Goal: Task Accomplishment & Management: Manage account settings

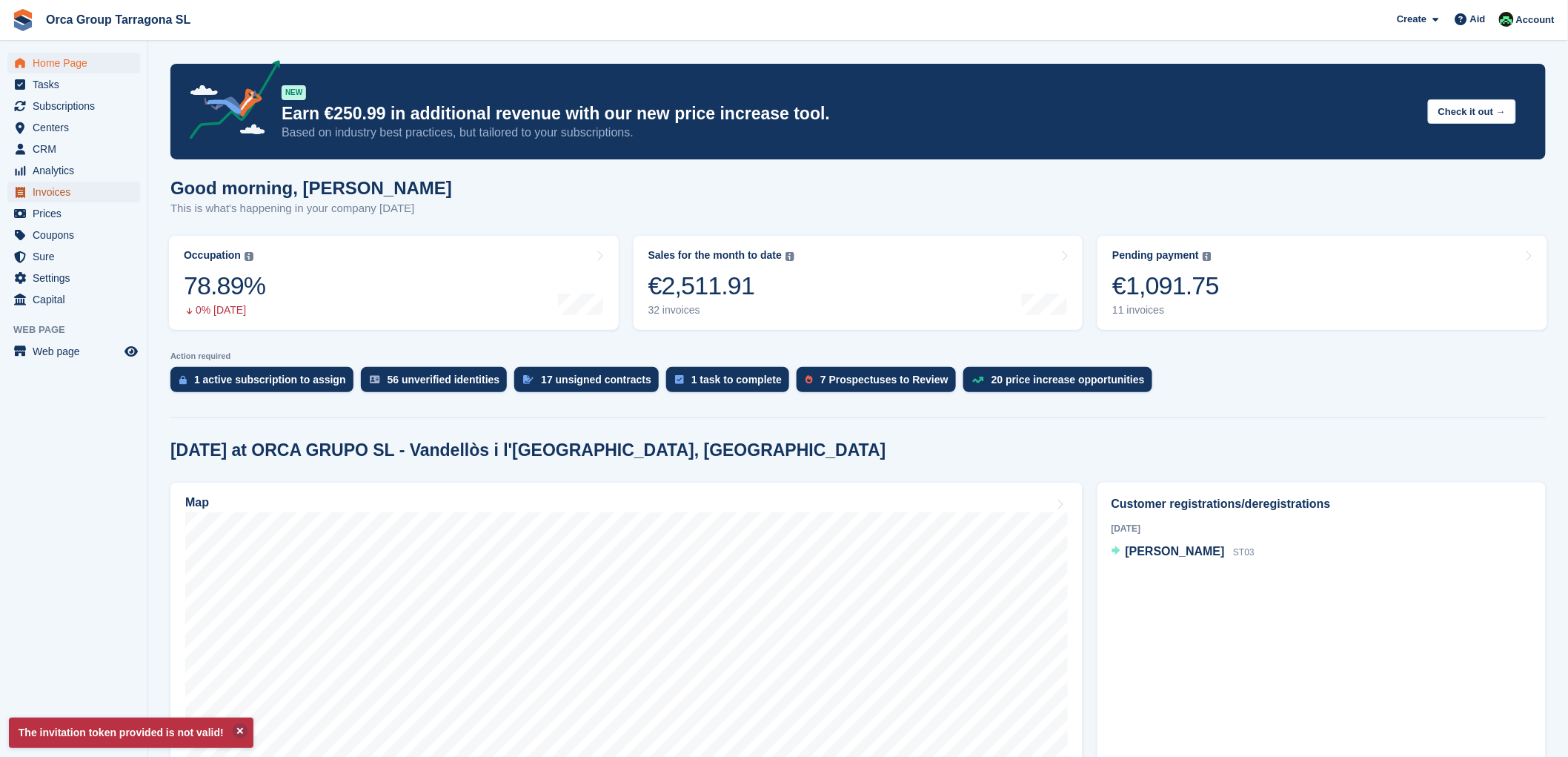
click at [91, 190] on span "Invoices" at bounding box center [77, 192] width 89 height 21
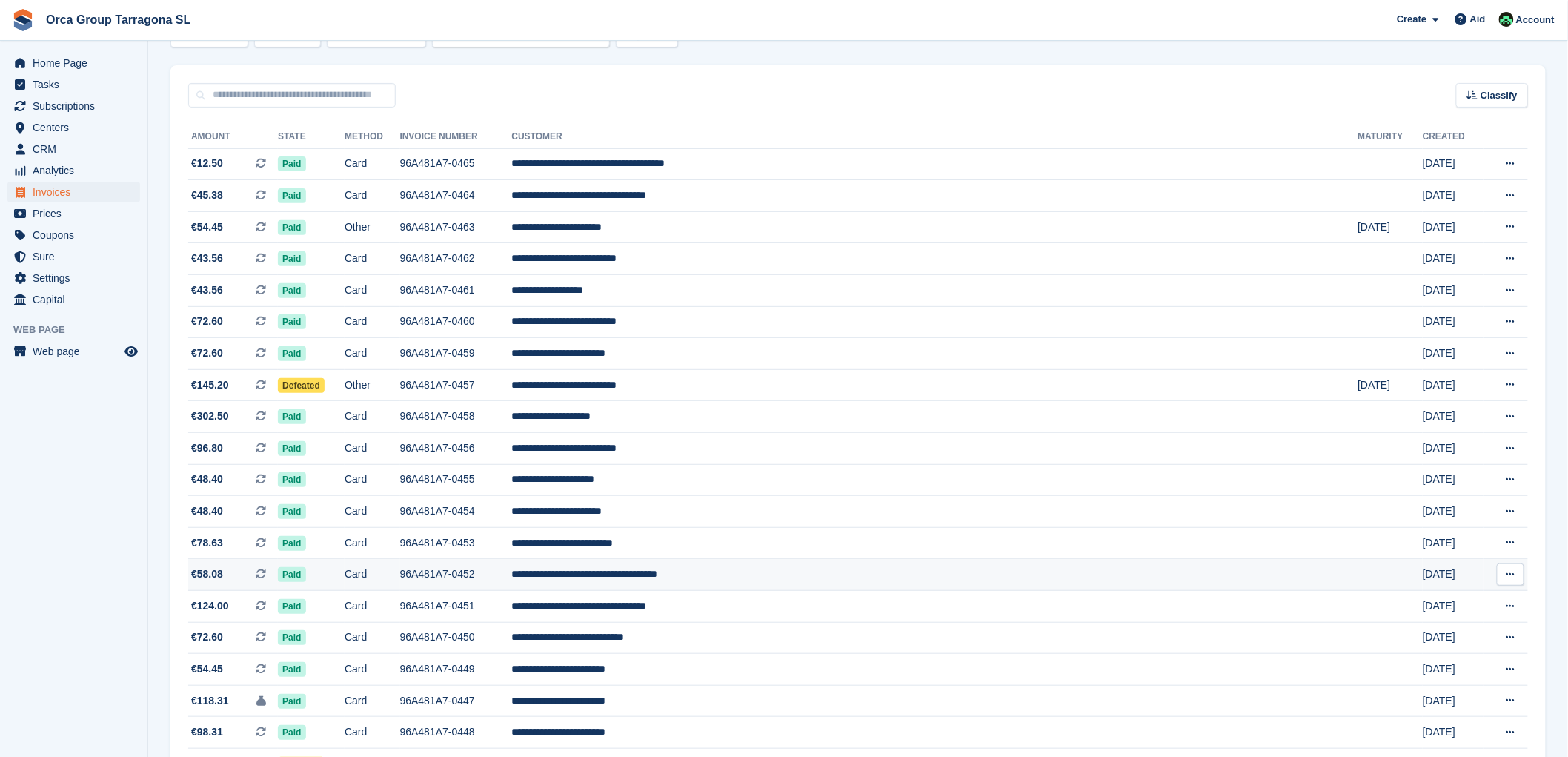
scroll to position [247, 0]
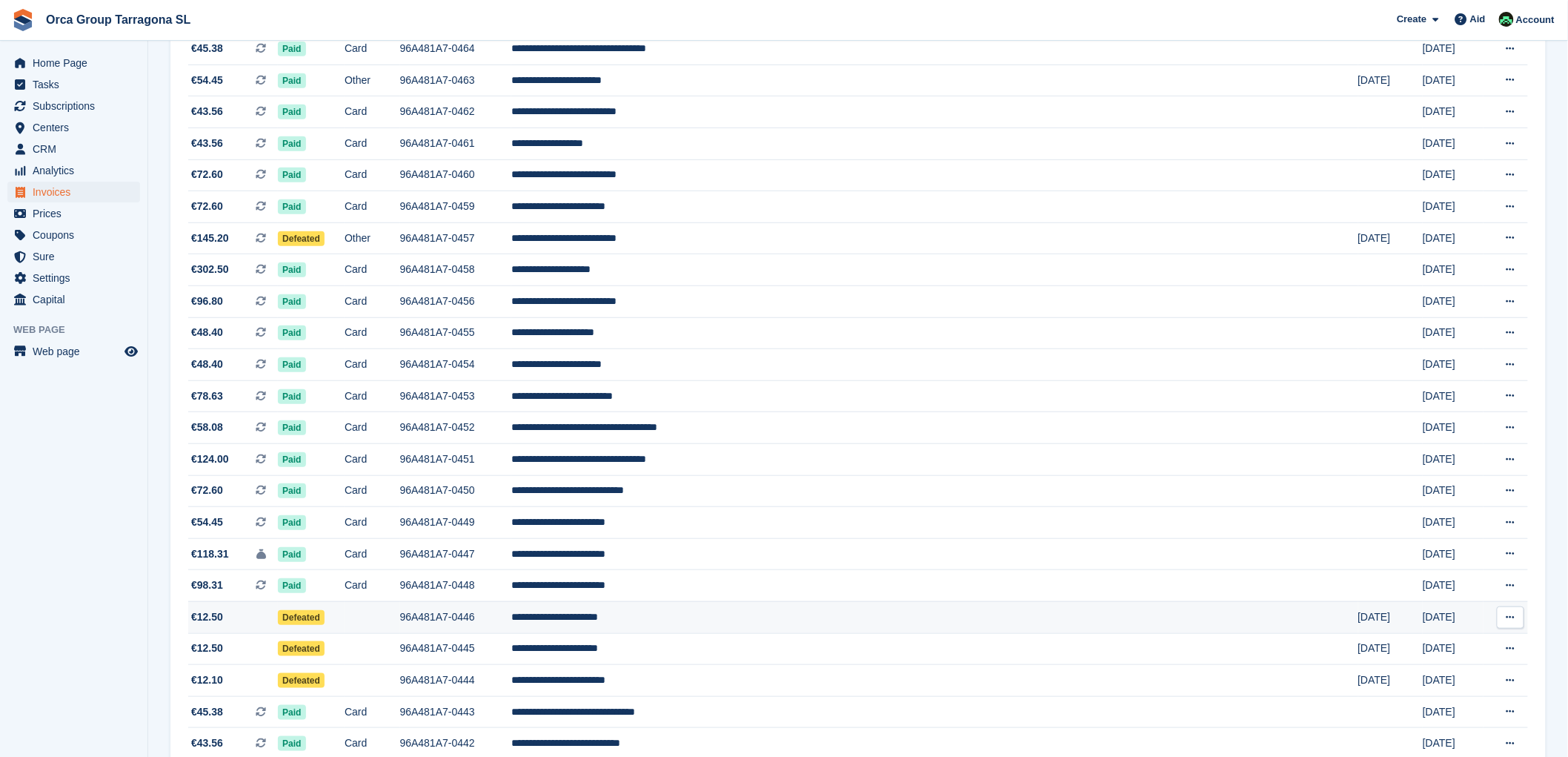
click at [598, 622] on font "**********" at bounding box center [555, 616] width 87 height 10
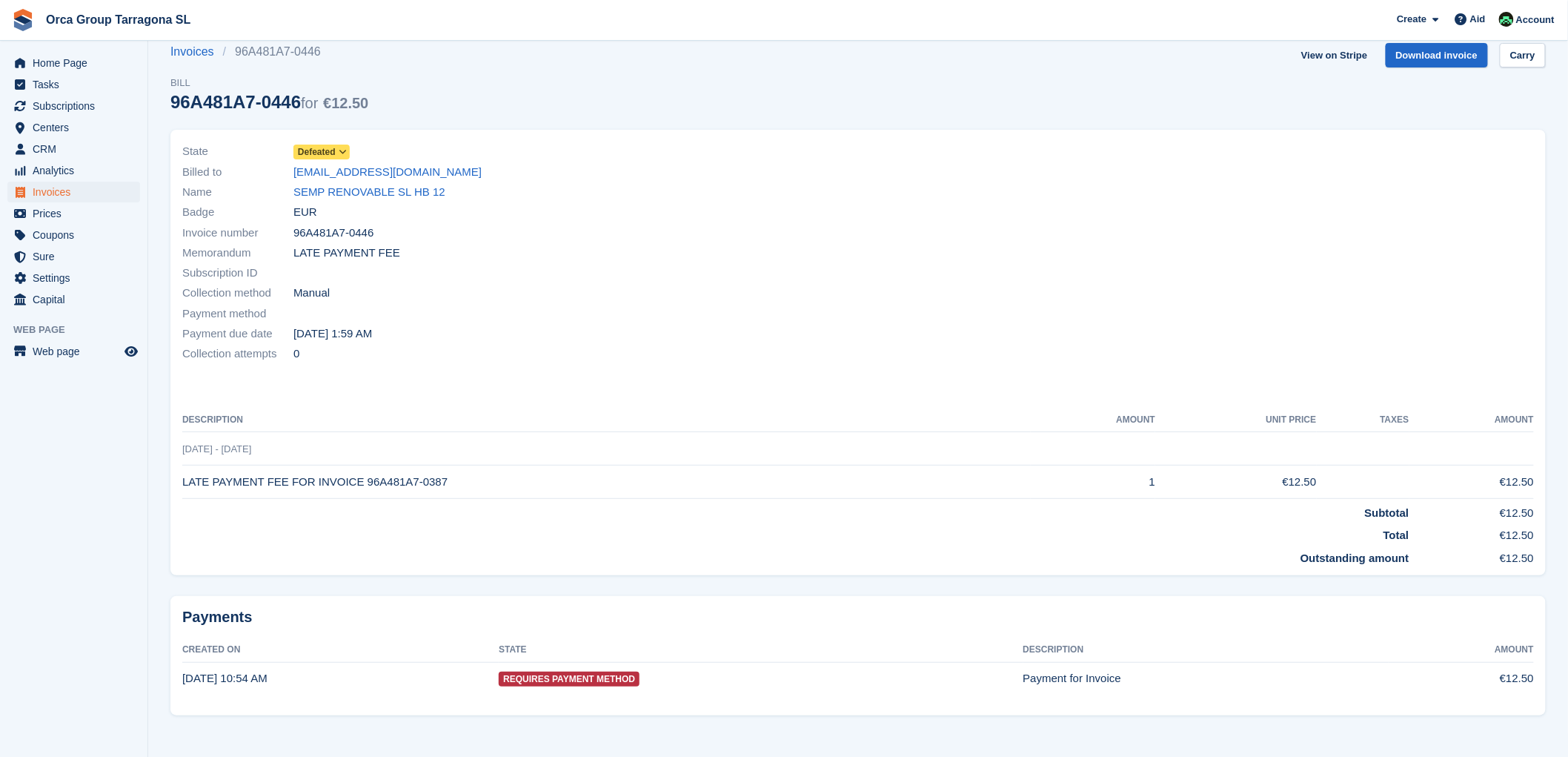
scroll to position [31, 0]
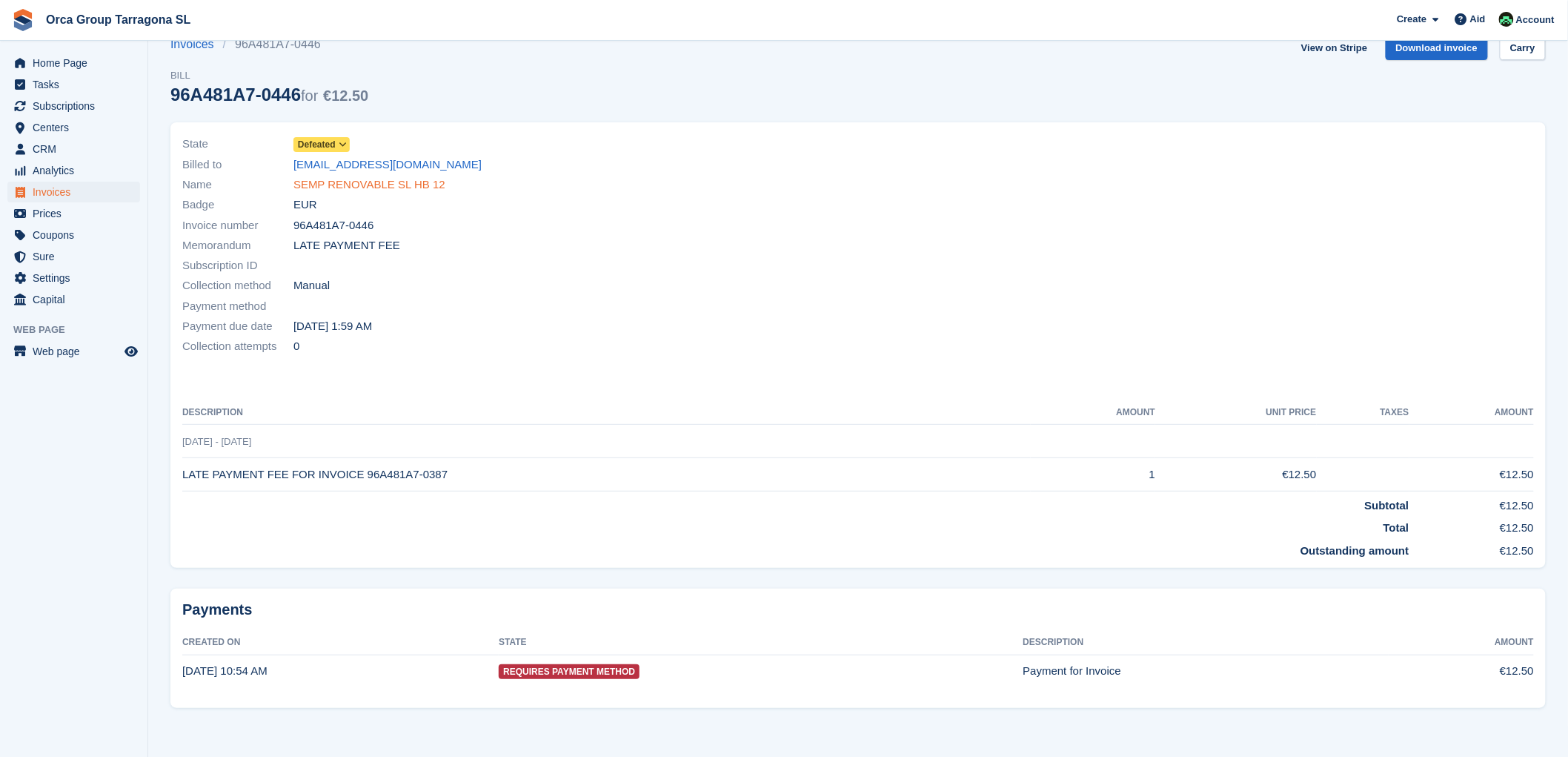
click at [394, 180] on font "SEMP RENOVABLE SL HB 12" at bounding box center [369, 184] width 152 height 13
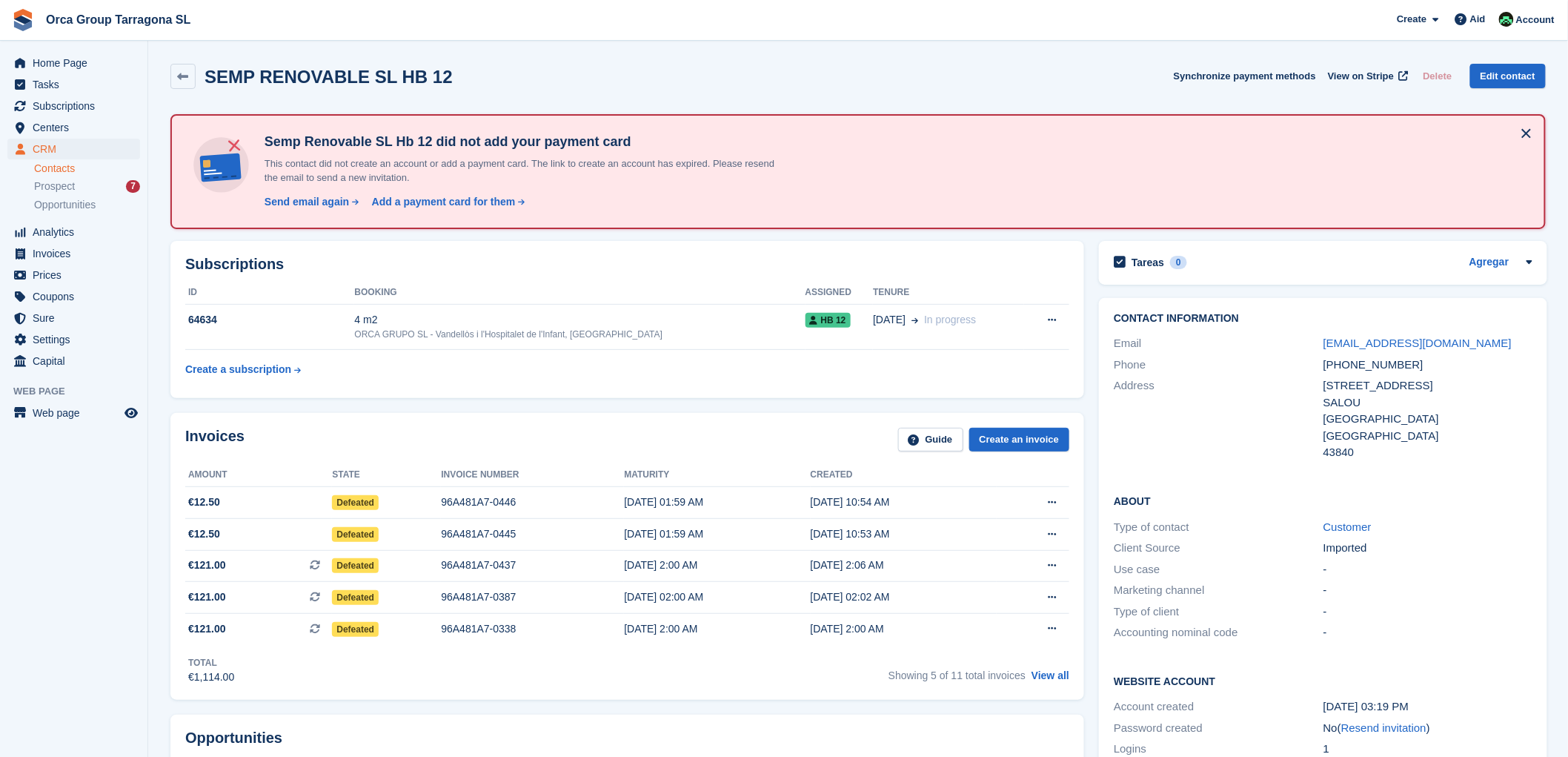
drag, startPoint x: 926, startPoint y: 635, endPoint x: 171, endPoint y: 505, distance: 766.1
click at [171, 505] on div "Invoices Guide Create an invoice Amount State Invoice number Maturity Created €…" at bounding box center [626, 557] width 913 height 288
copy div "Amount State Invoice number Maturity Created €12.50 Defeated 96A481A7-0446 [DAT…"
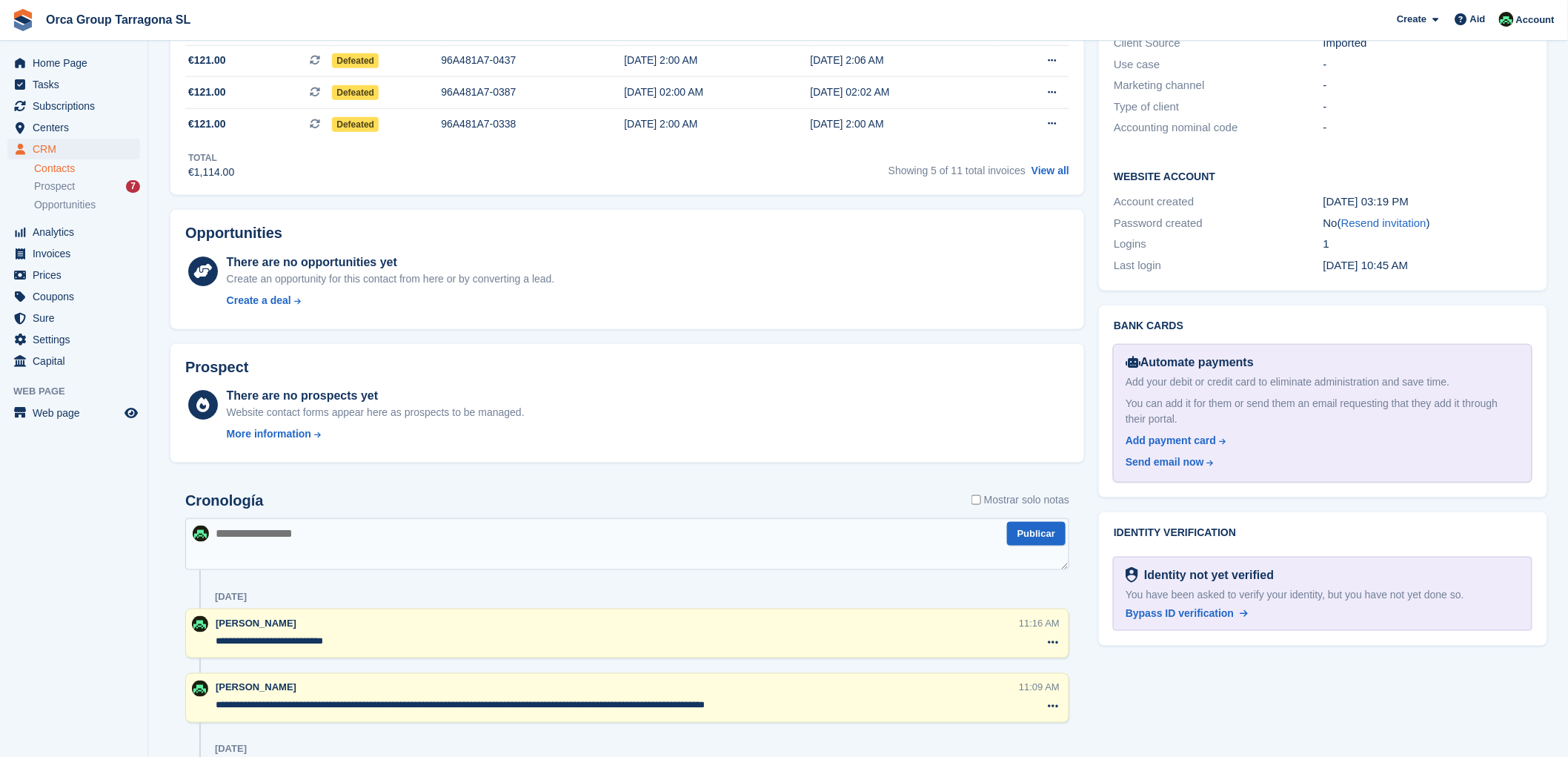
scroll to position [658, 0]
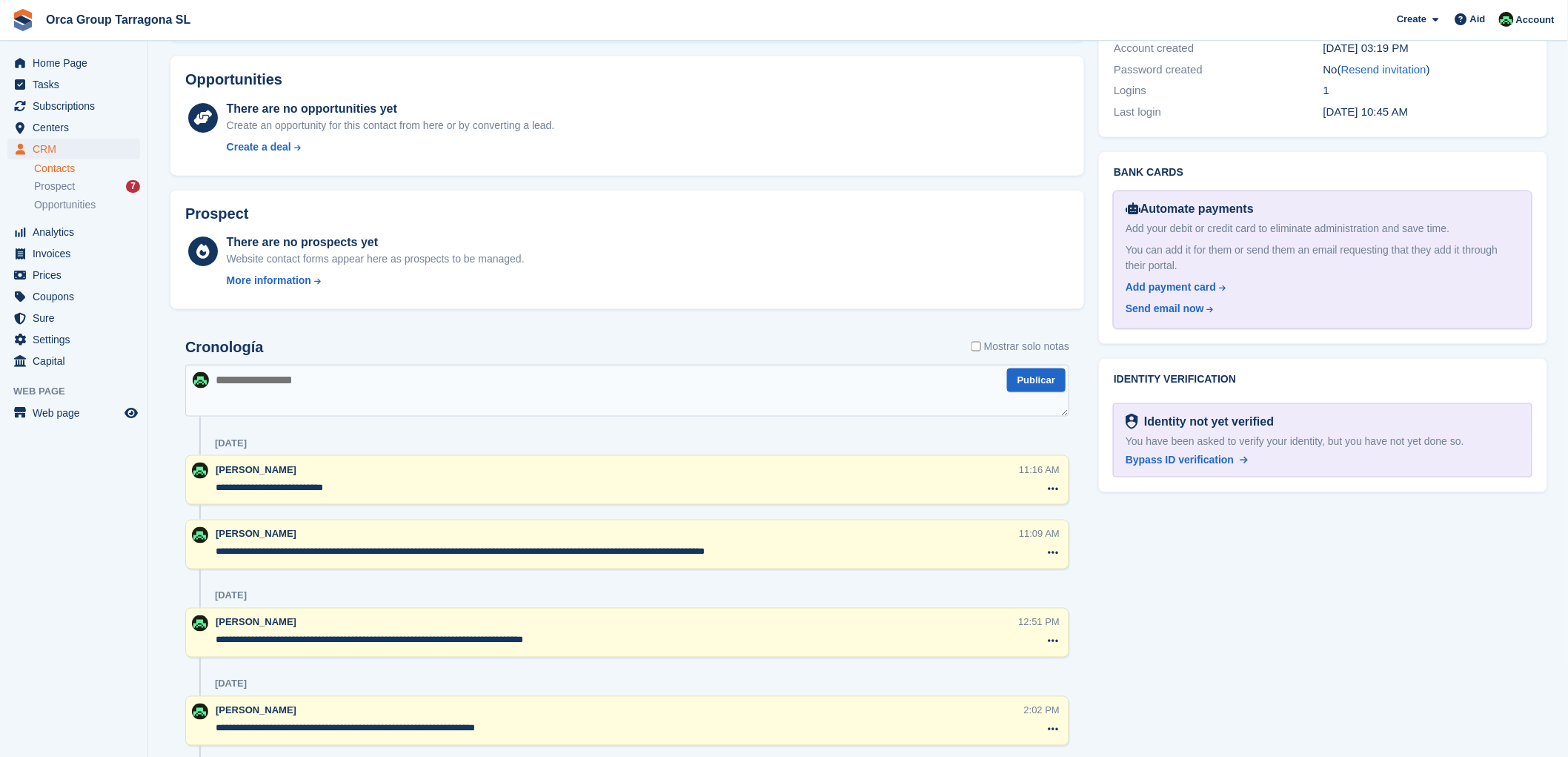
click at [232, 382] on textarea at bounding box center [627, 390] width 884 height 52
type textarea "**********"
click at [1036, 378] on button "Publicar" at bounding box center [1036, 380] width 59 height 24
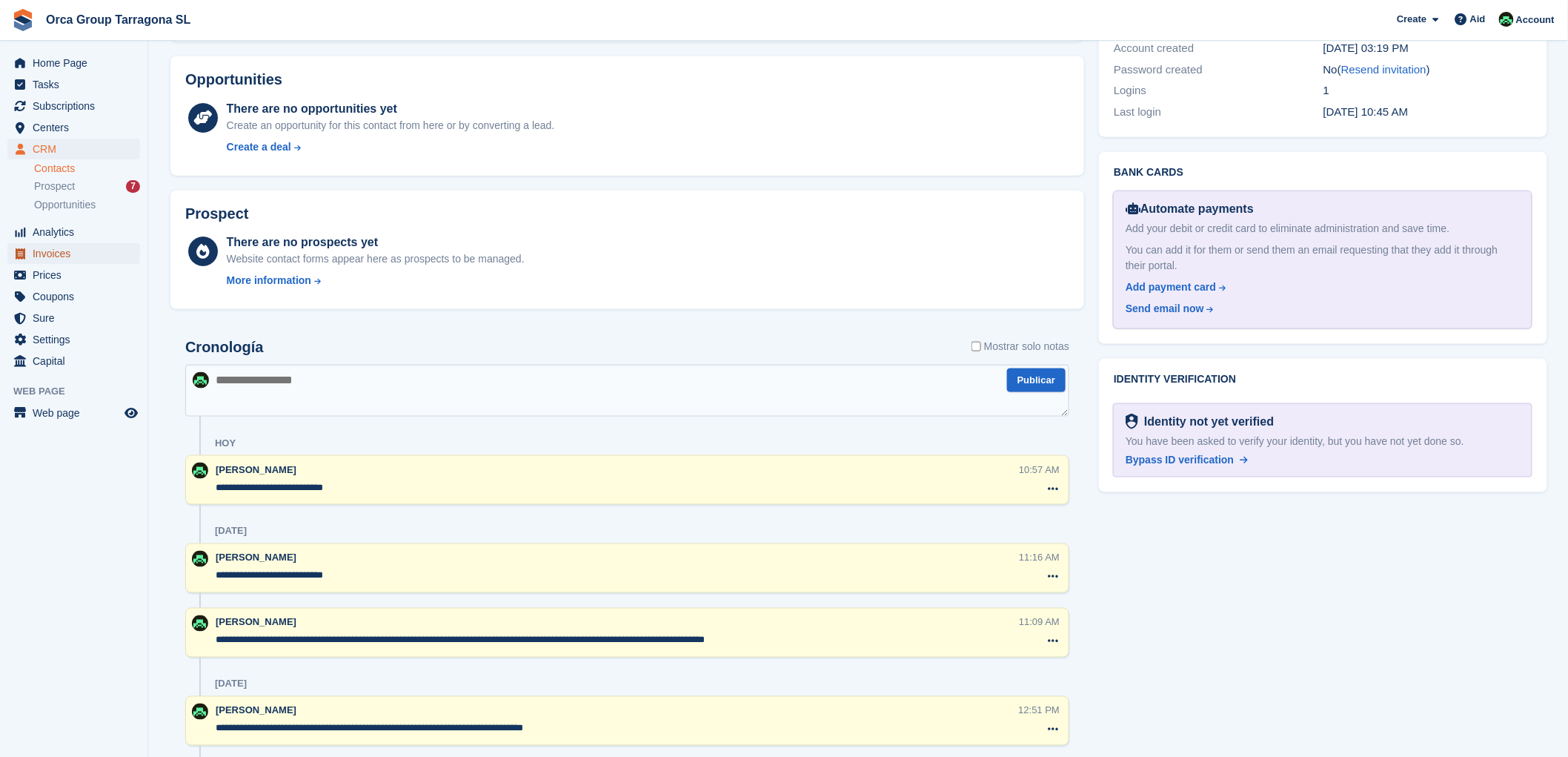
click at [64, 256] on font "Invoices" at bounding box center [52, 253] width 38 height 12
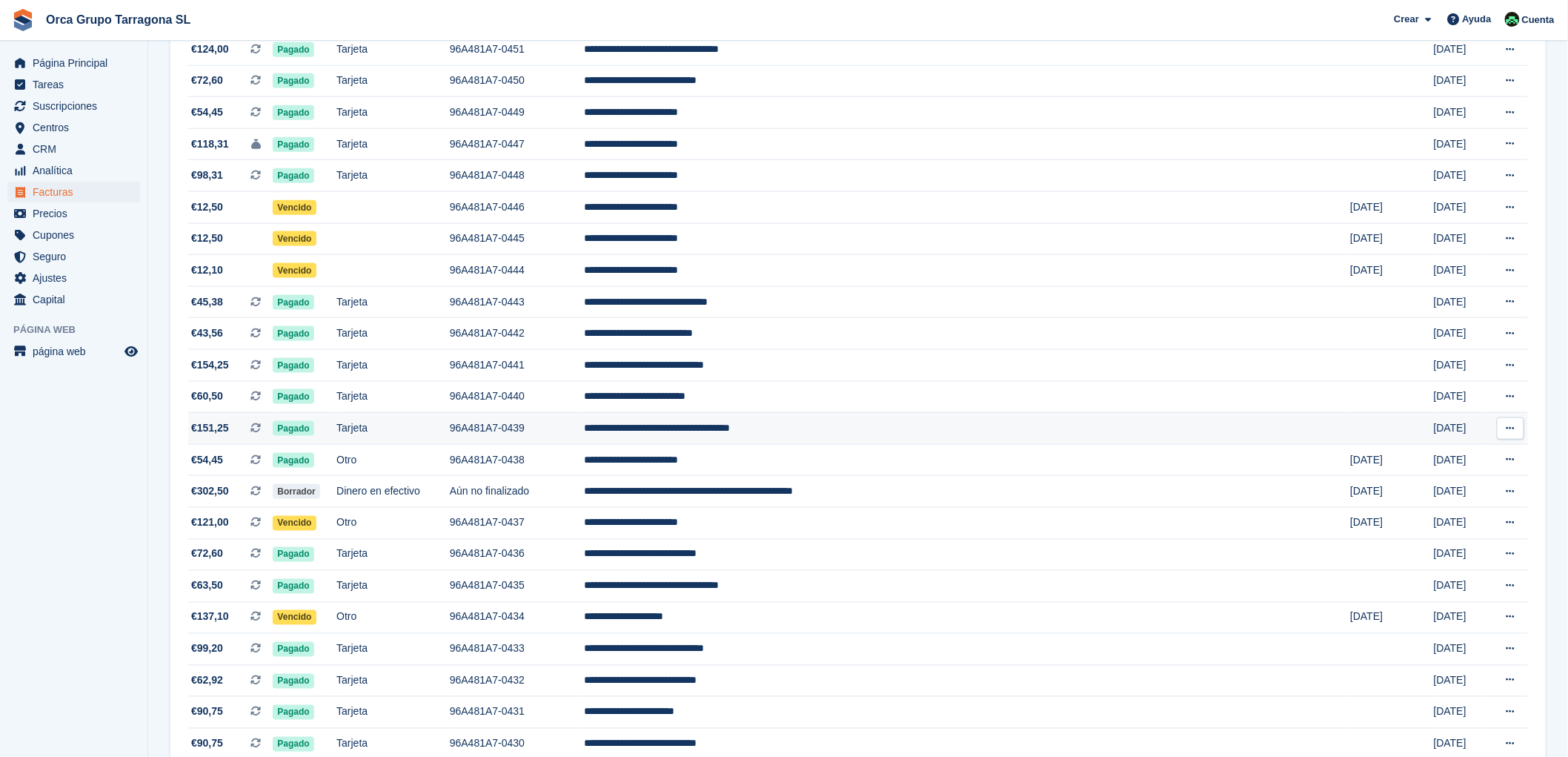
scroll to position [658, 0]
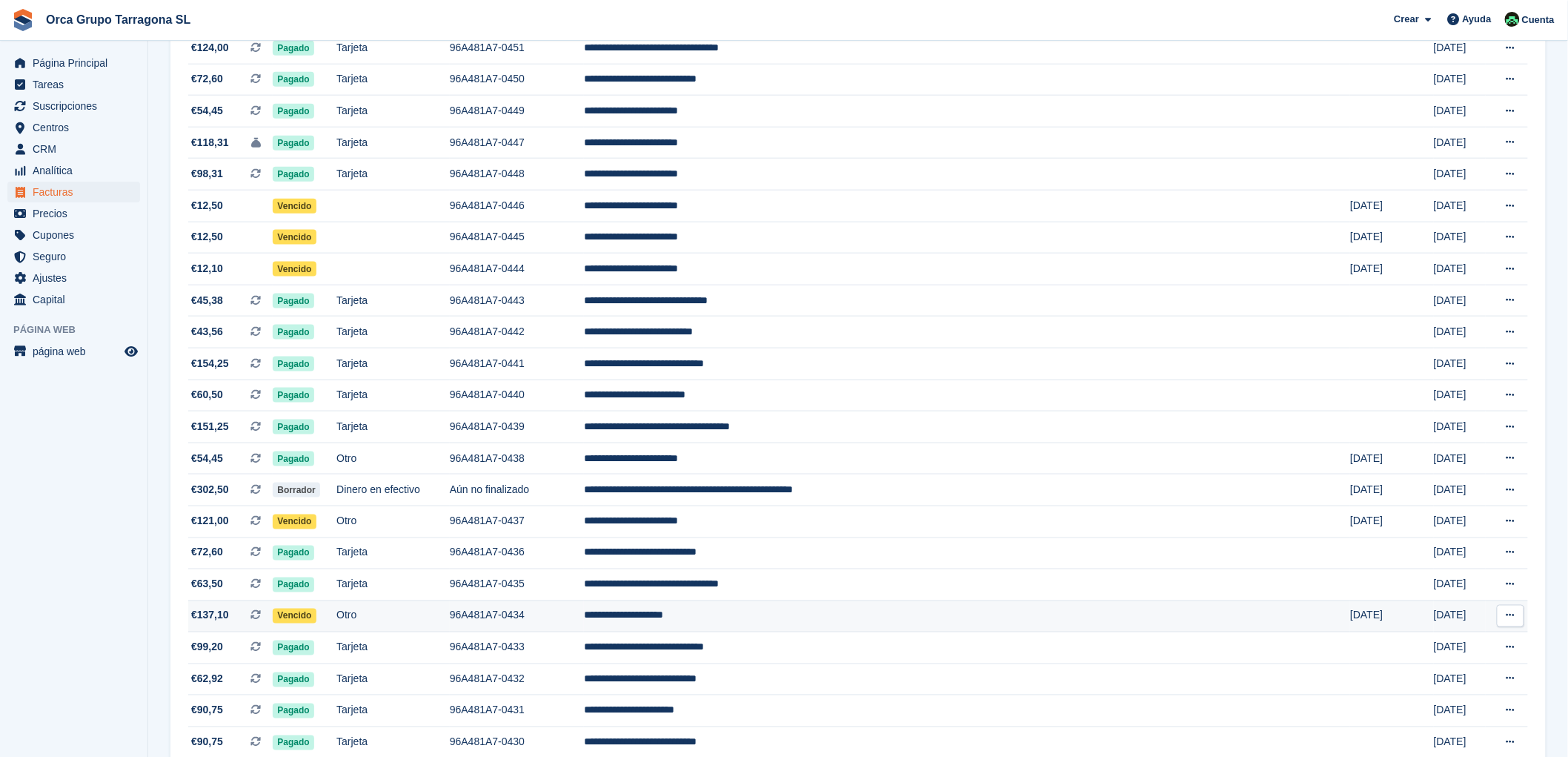
click at [798, 623] on td "**********" at bounding box center [967, 616] width 766 height 32
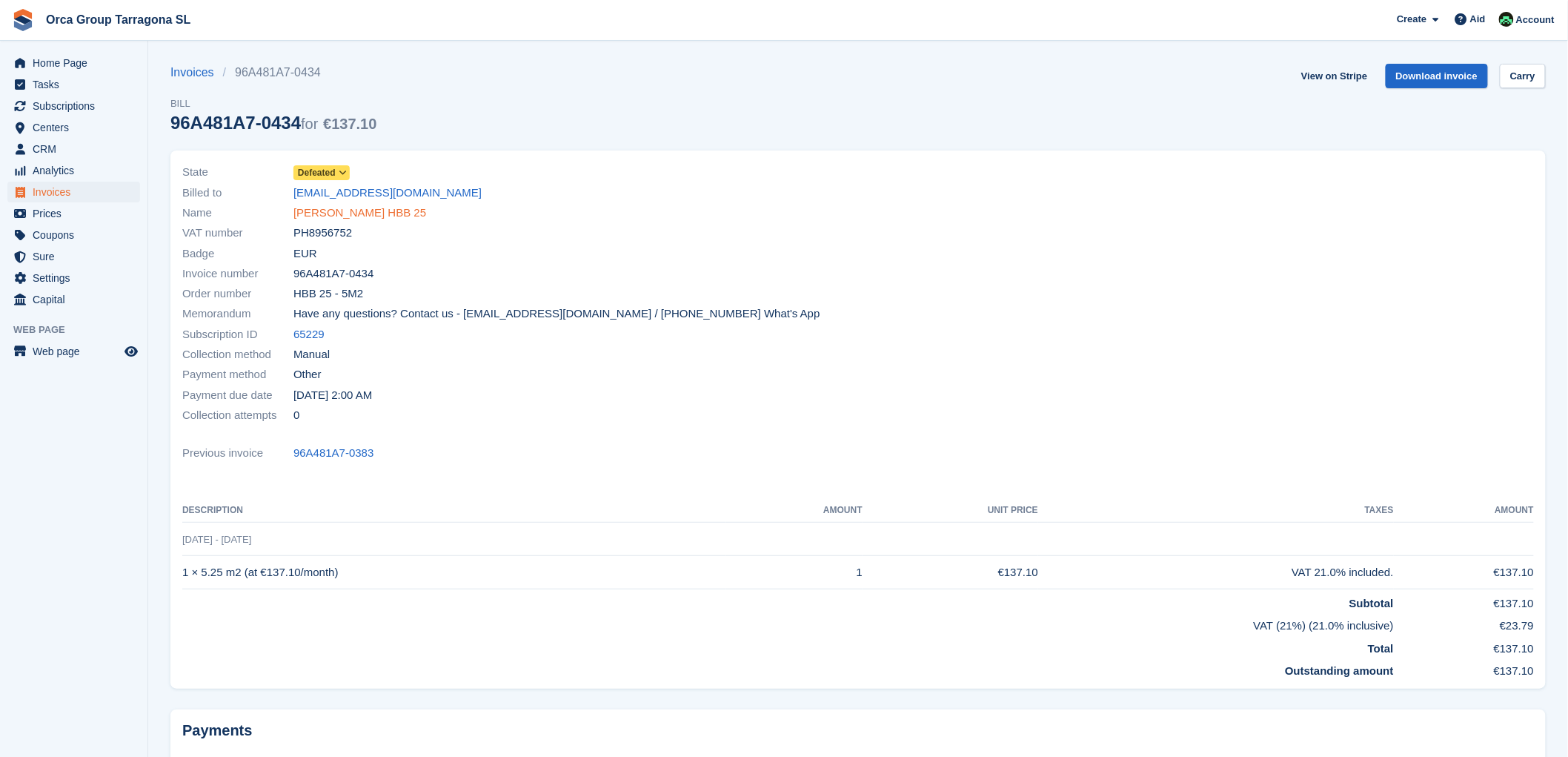
click at [373, 216] on font "ROSS PATTERSON HBB 25" at bounding box center [359, 213] width 133 height 13
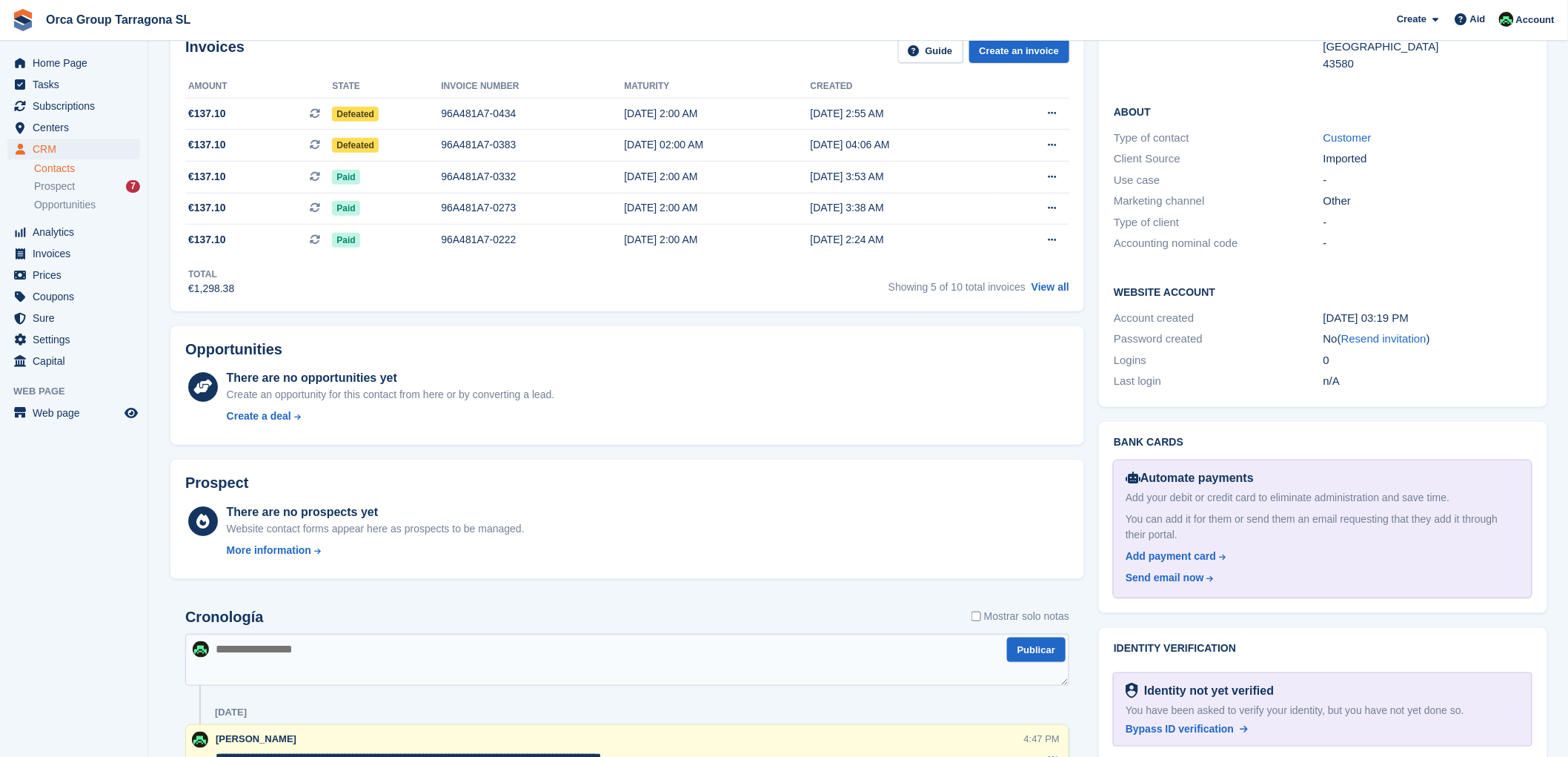
scroll to position [576, 0]
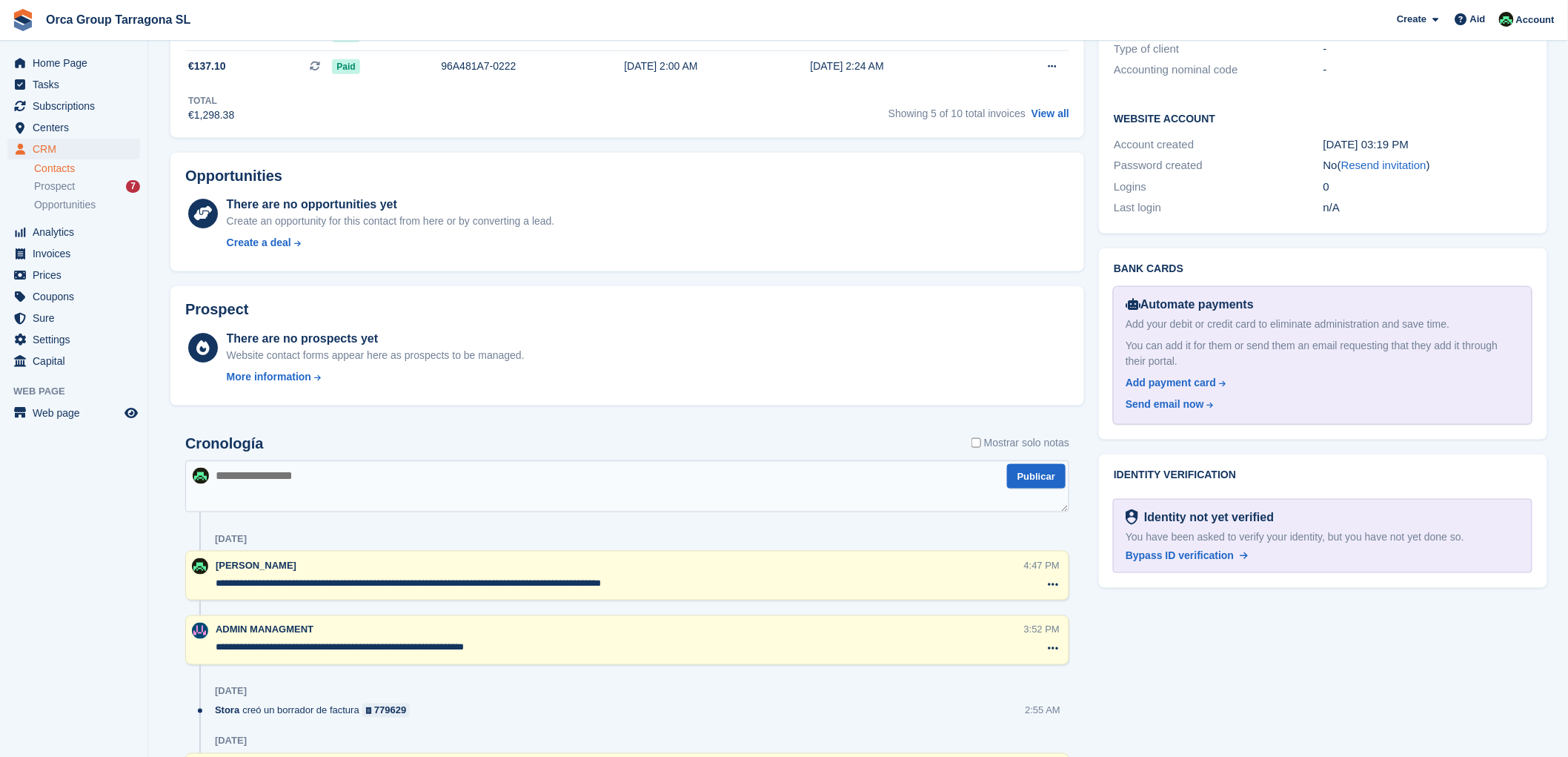
click at [239, 485] on textarea at bounding box center [627, 485] width 884 height 52
type textarea "**********"
click at [1048, 480] on button "Publicar" at bounding box center [1036, 475] width 59 height 24
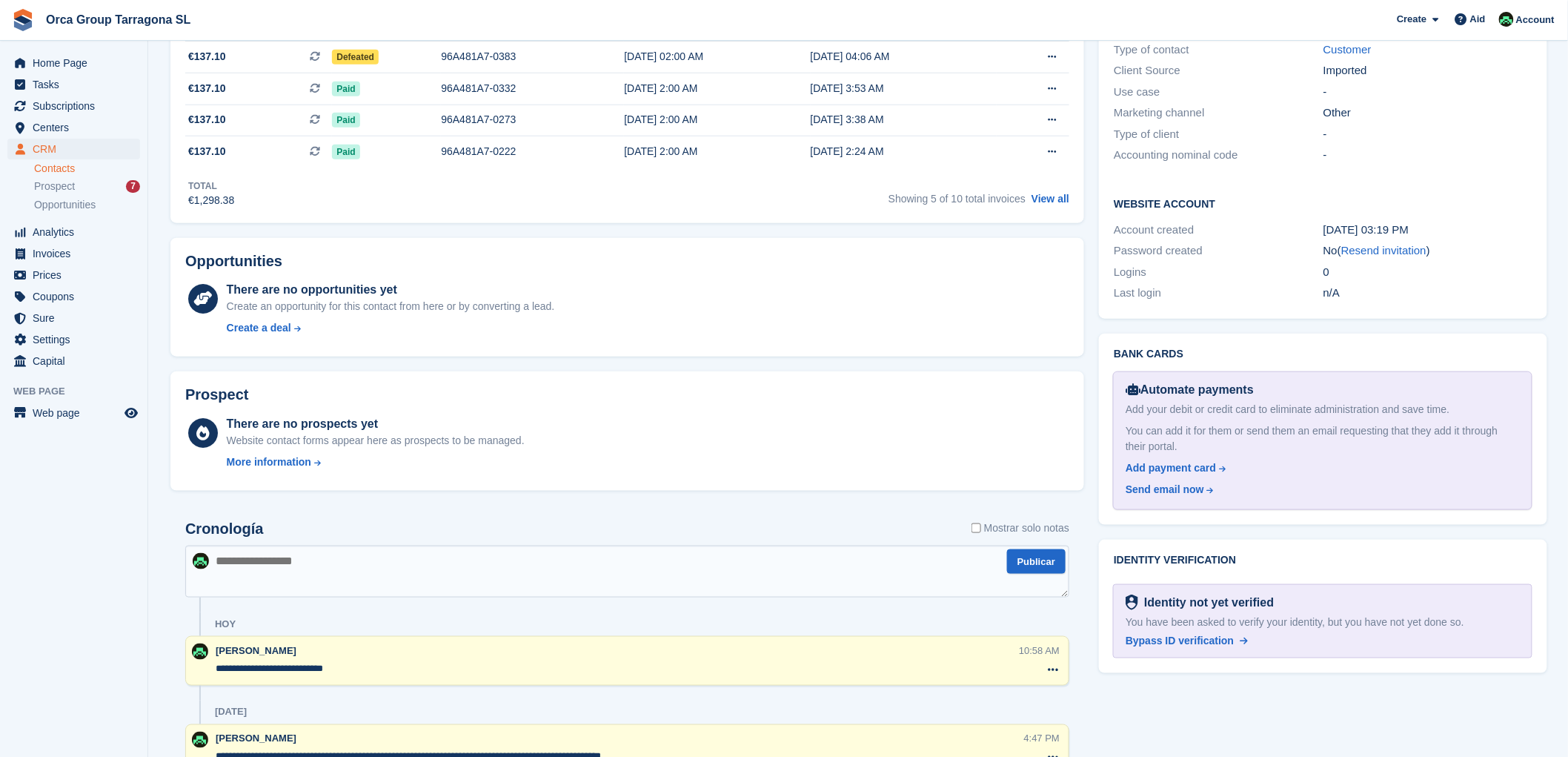
scroll to position [411, 0]
